Goal: Transaction & Acquisition: Download file/media

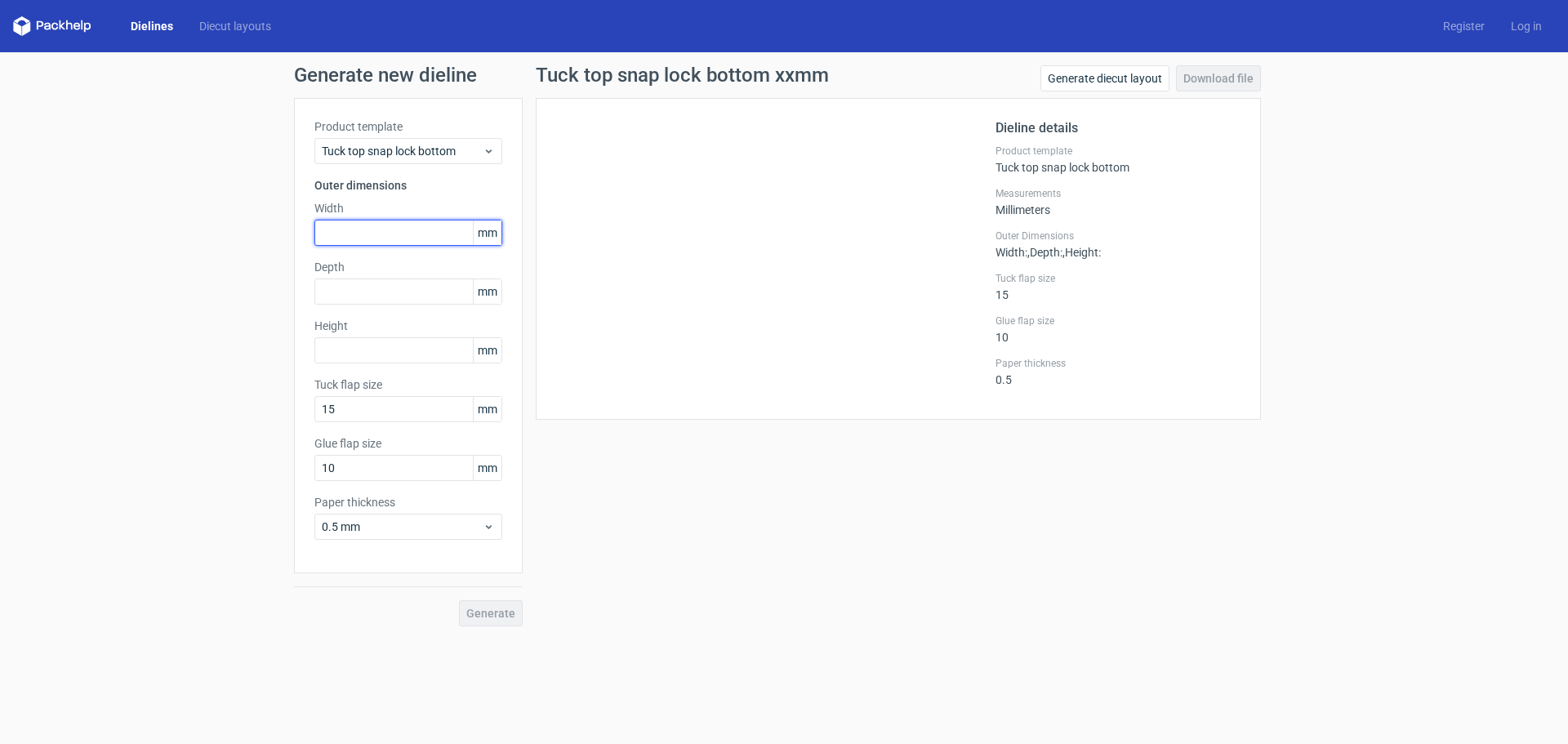
click at [346, 240] on input "text" at bounding box center [408, 233] width 188 height 26
type input "52"
type input "98"
click at [459, 601] on button "Generate" at bounding box center [491, 614] width 64 height 26
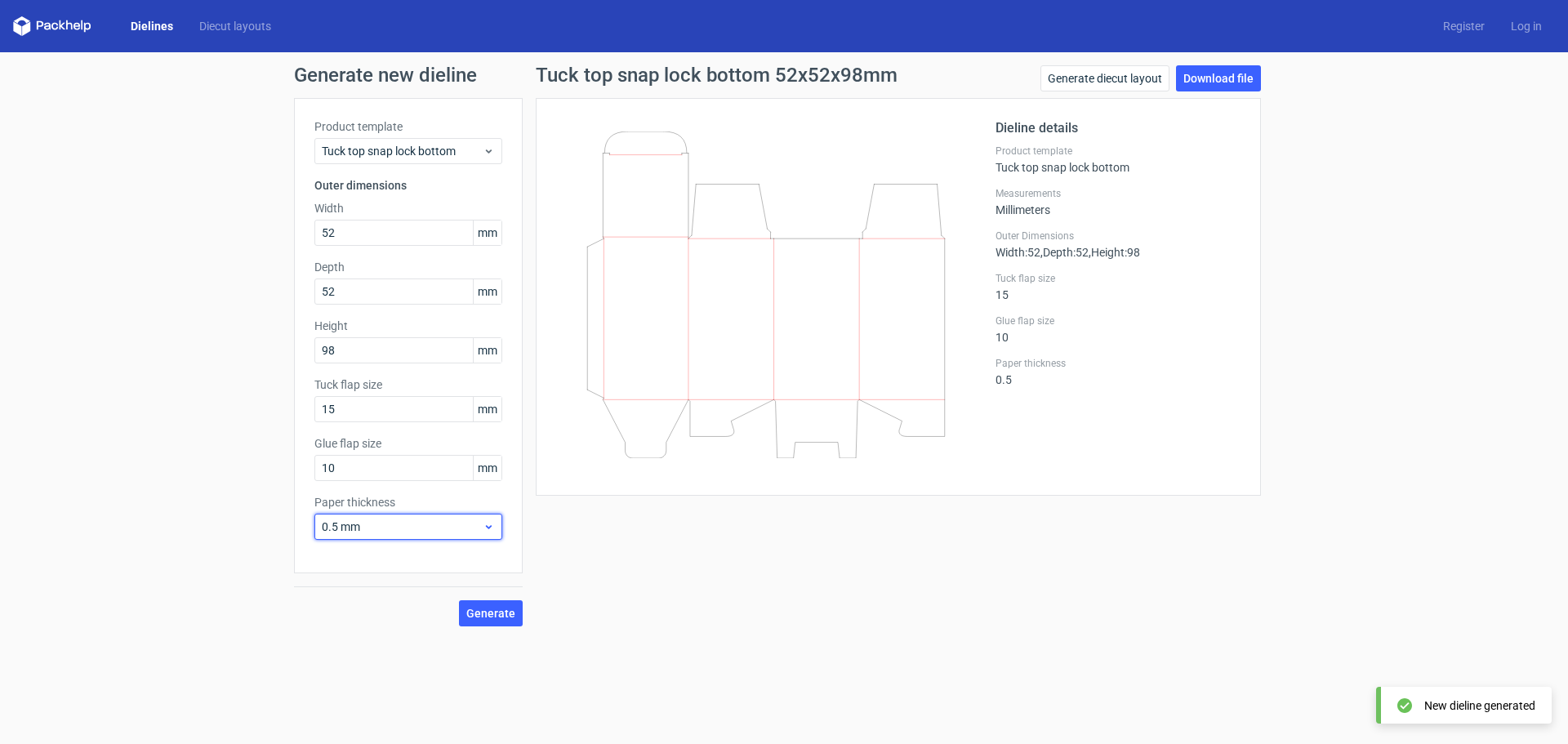
click at [438, 527] on span "0.5 mm" at bounding box center [402, 526] width 161 height 16
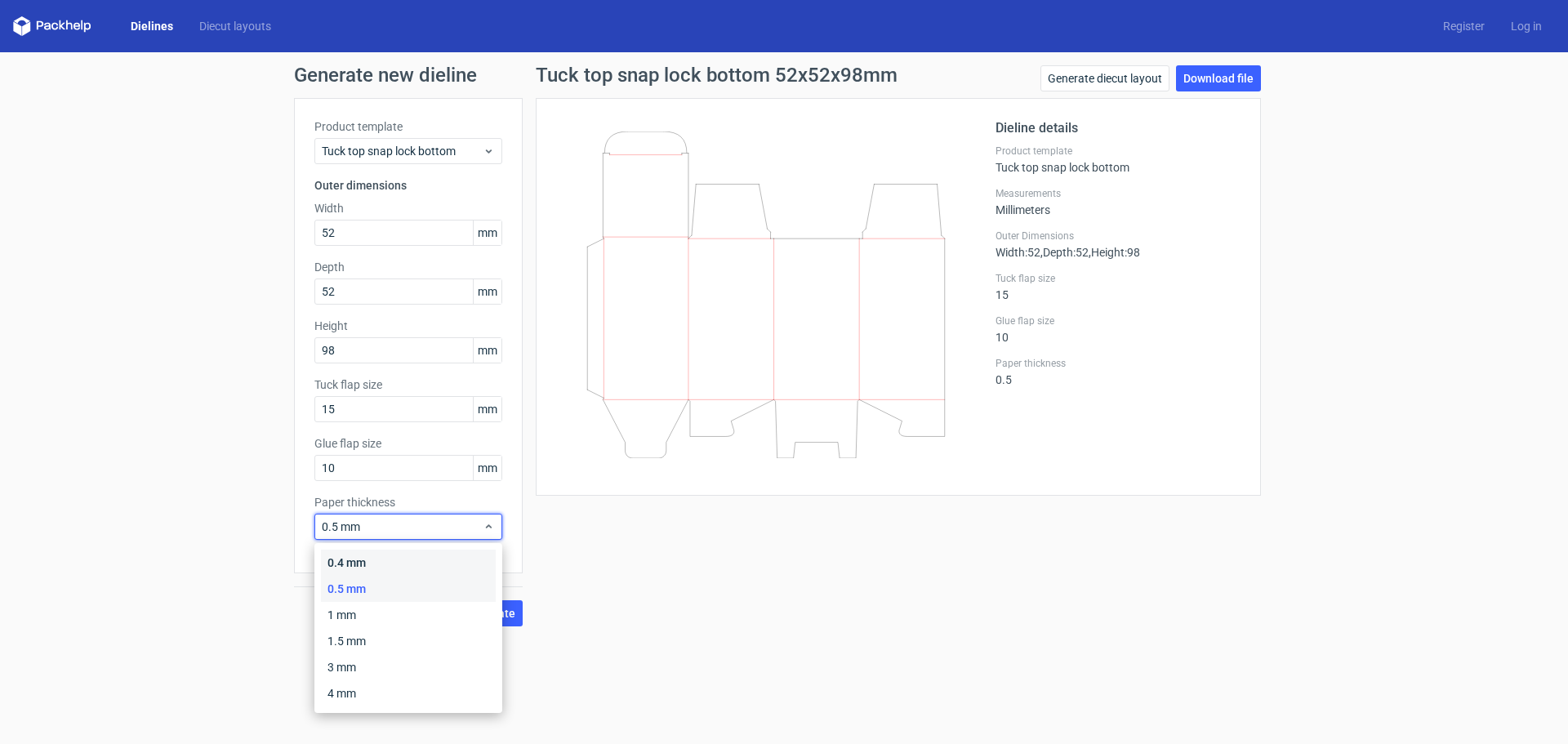
click at [394, 564] on div "0.4 mm" at bounding box center [408, 563] width 175 height 26
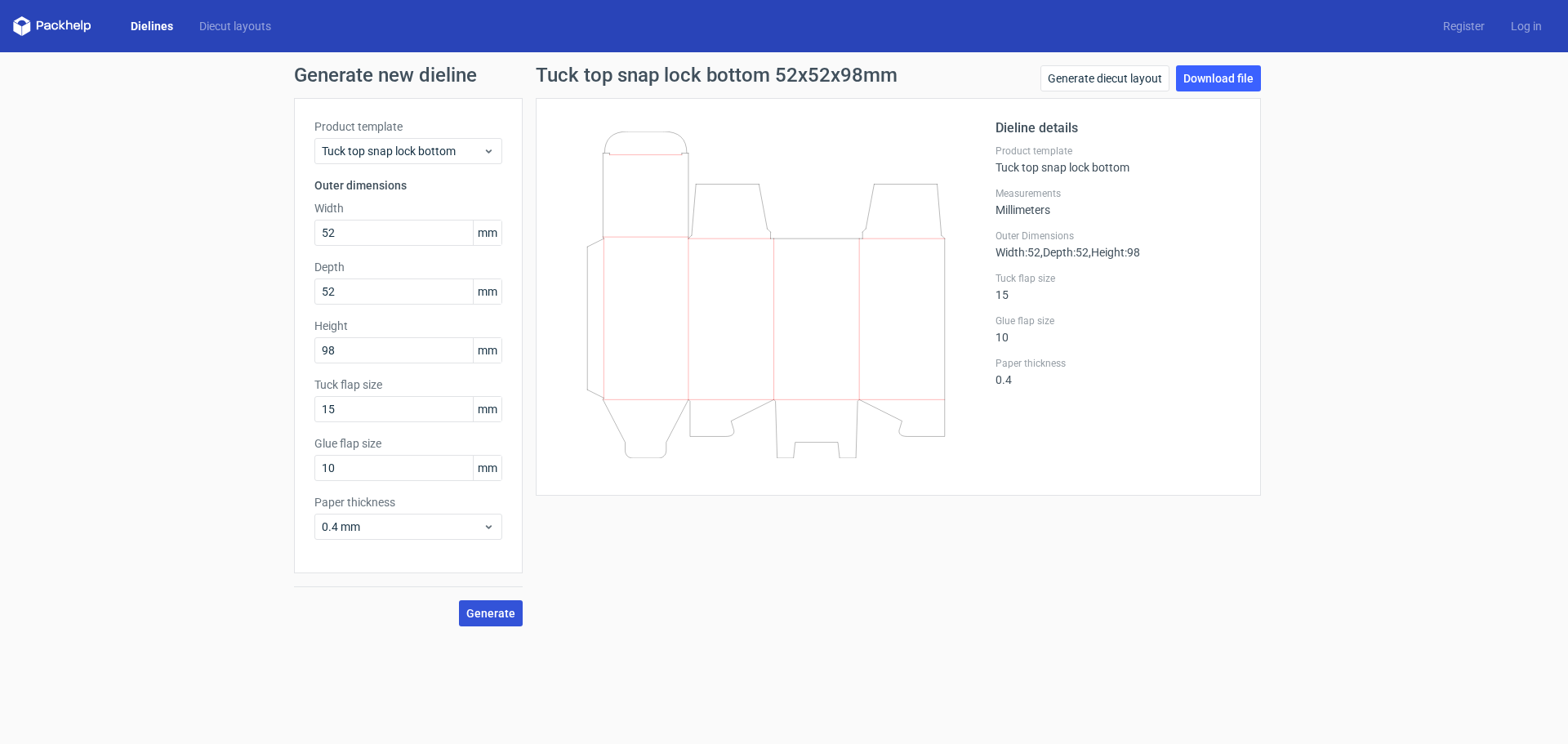
click at [481, 615] on span "Generate" at bounding box center [490, 613] width 49 height 11
click at [481, 609] on span "Generate" at bounding box center [490, 613] width 49 height 11
click at [1225, 77] on link "Download file" at bounding box center [1219, 79] width 85 height 26
